Goal: Navigation & Orientation: Find specific page/section

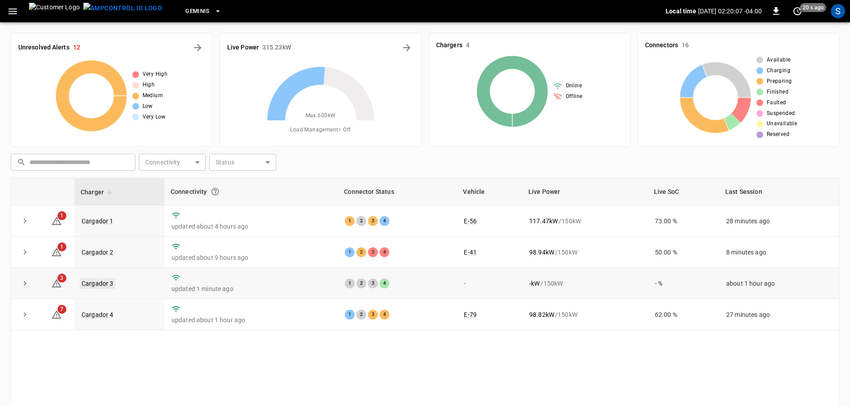
click at [105, 283] on link "Cargador 3" at bounding box center [98, 283] width 36 height 11
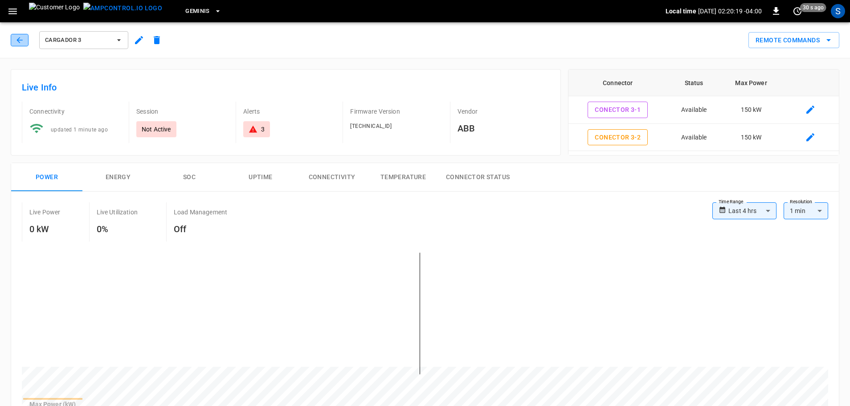
click at [17, 43] on icon "button" at bounding box center [19, 40] width 9 height 9
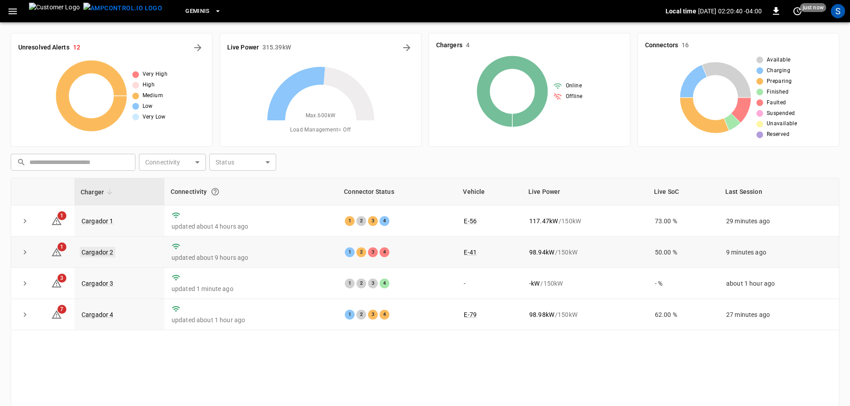
click at [108, 253] on link "Cargador 2" at bounding box center [98, 252] width 36 height 11
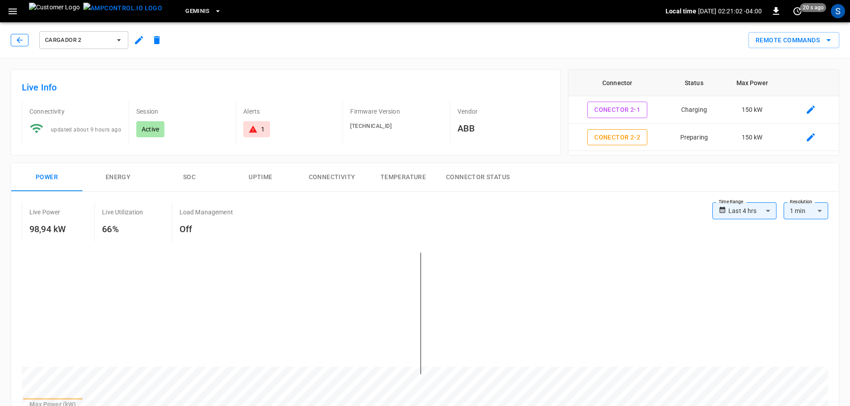
click at [22, 40] on icon "button" at bounding box center [19, 40] width 9 height 9
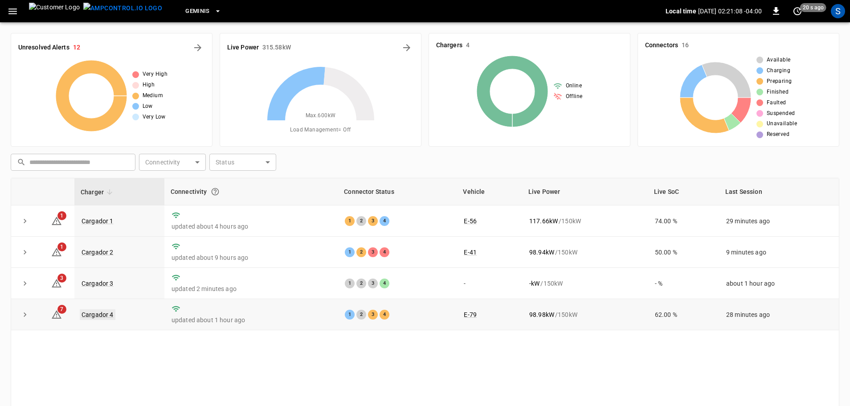
click at [102, 318] on link "Cargador 4" at bounding box center [98, 314] width 36 height 11
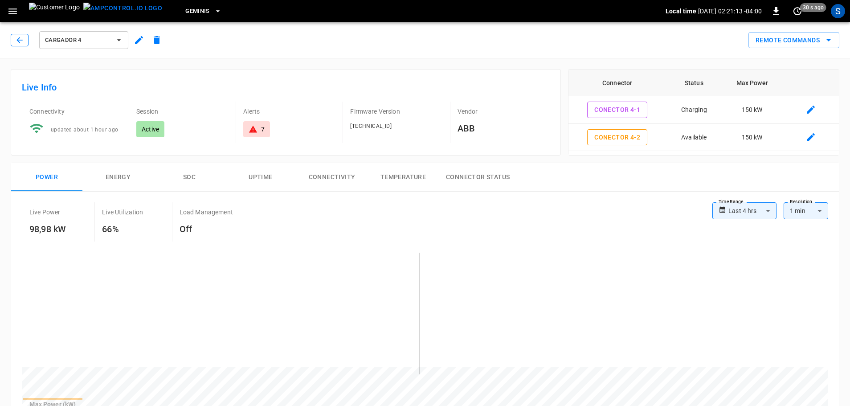
click at [24, 44] on button "button" at bounding box center [20, 40] width 18 height 12
